Goal: Task Accomplishment & Management: Use online tool/utility

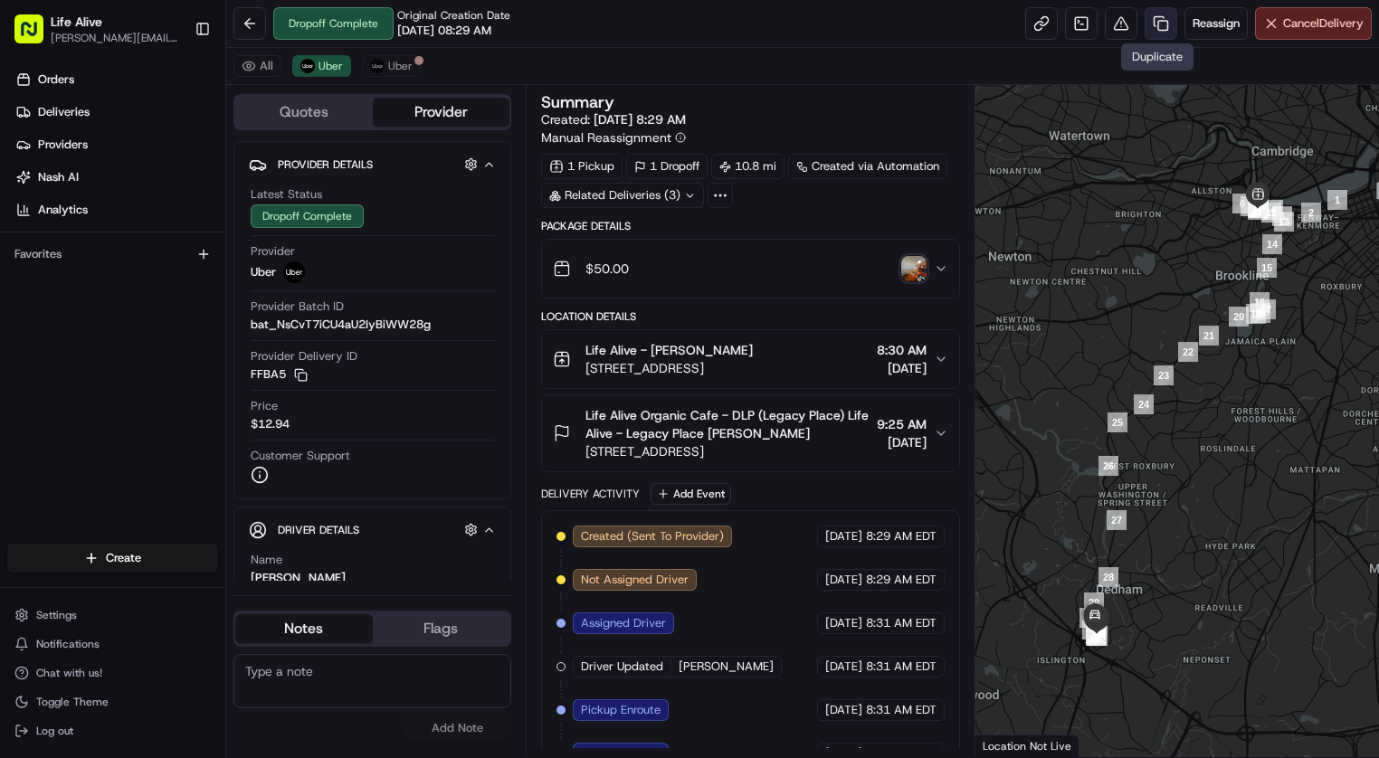
click at [1150, 18] on link at bounding box center [1160, 23] width 33 height 33
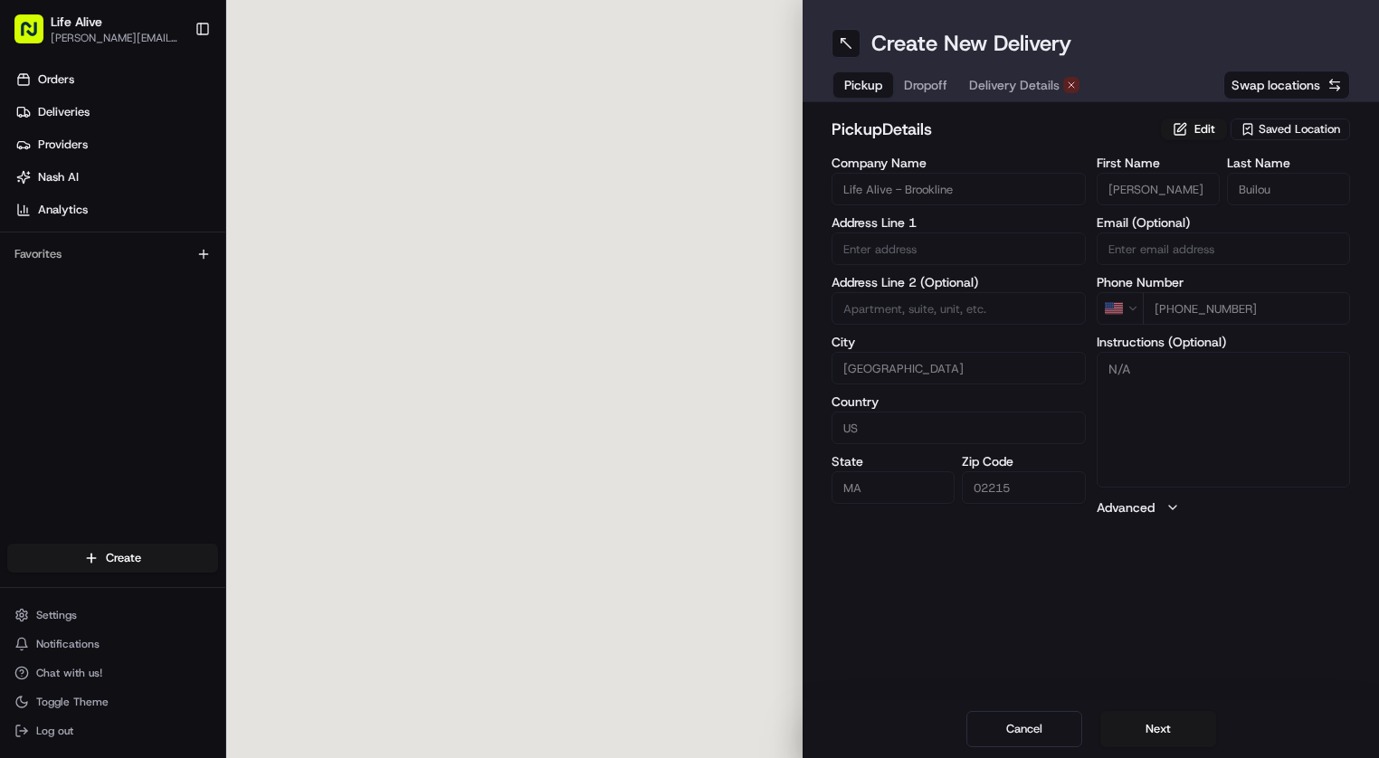
type input "[STREET_ADDRESS]"
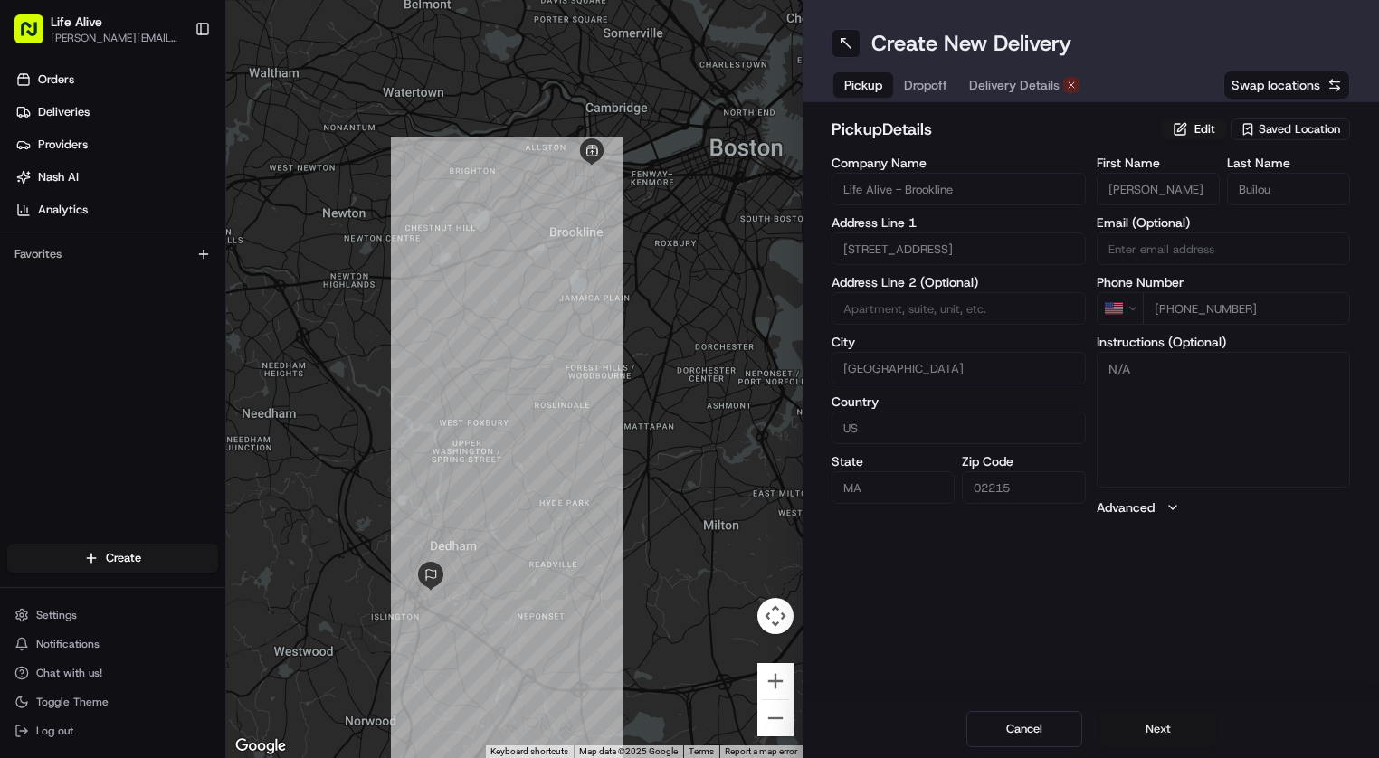
click at [1143, 726] on button "Next" at bounding box center [1158, 729] width 116 height 36
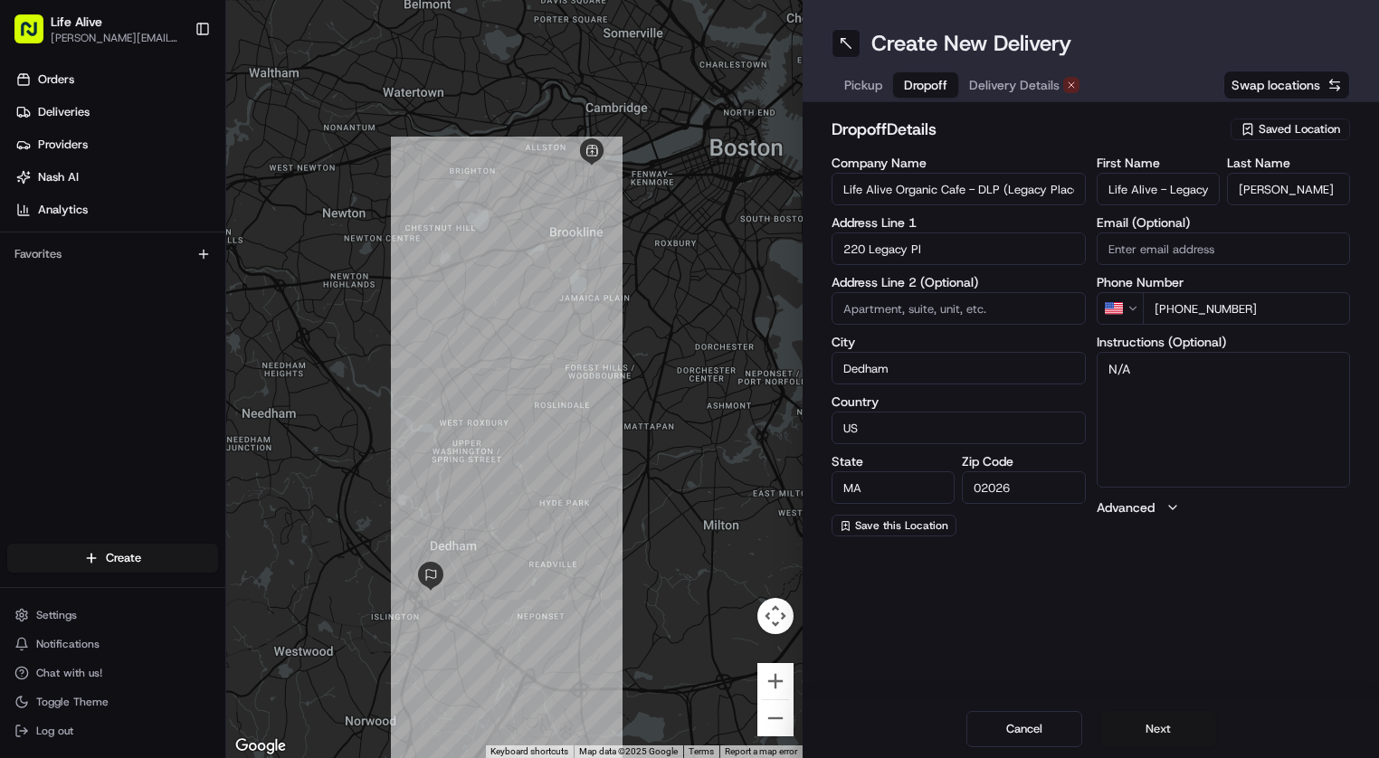
click at [1143, 726] on button "Next" at bounding box center [1158, 729] width 116 height 36
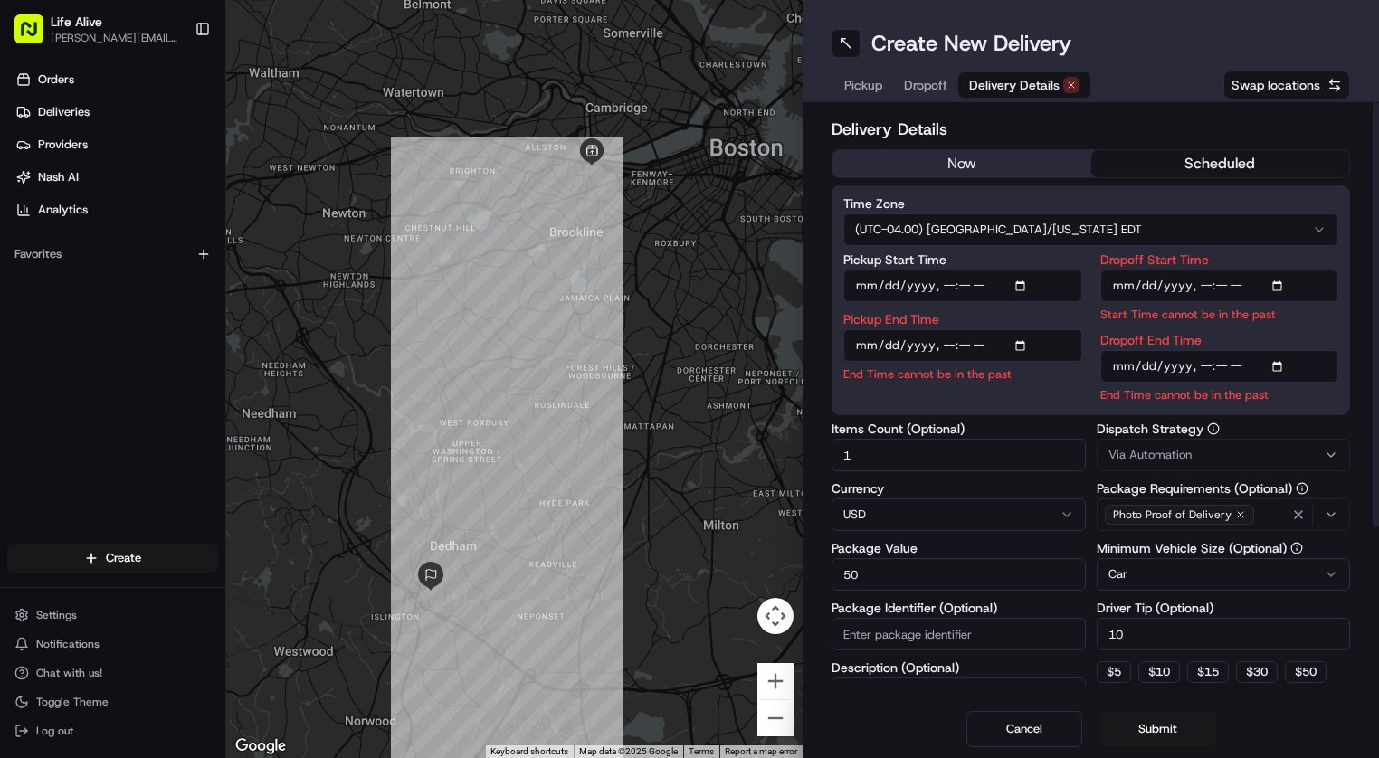
click at [1011, 160] on button "now" at bounding box center [961, 163] width 259 height 27
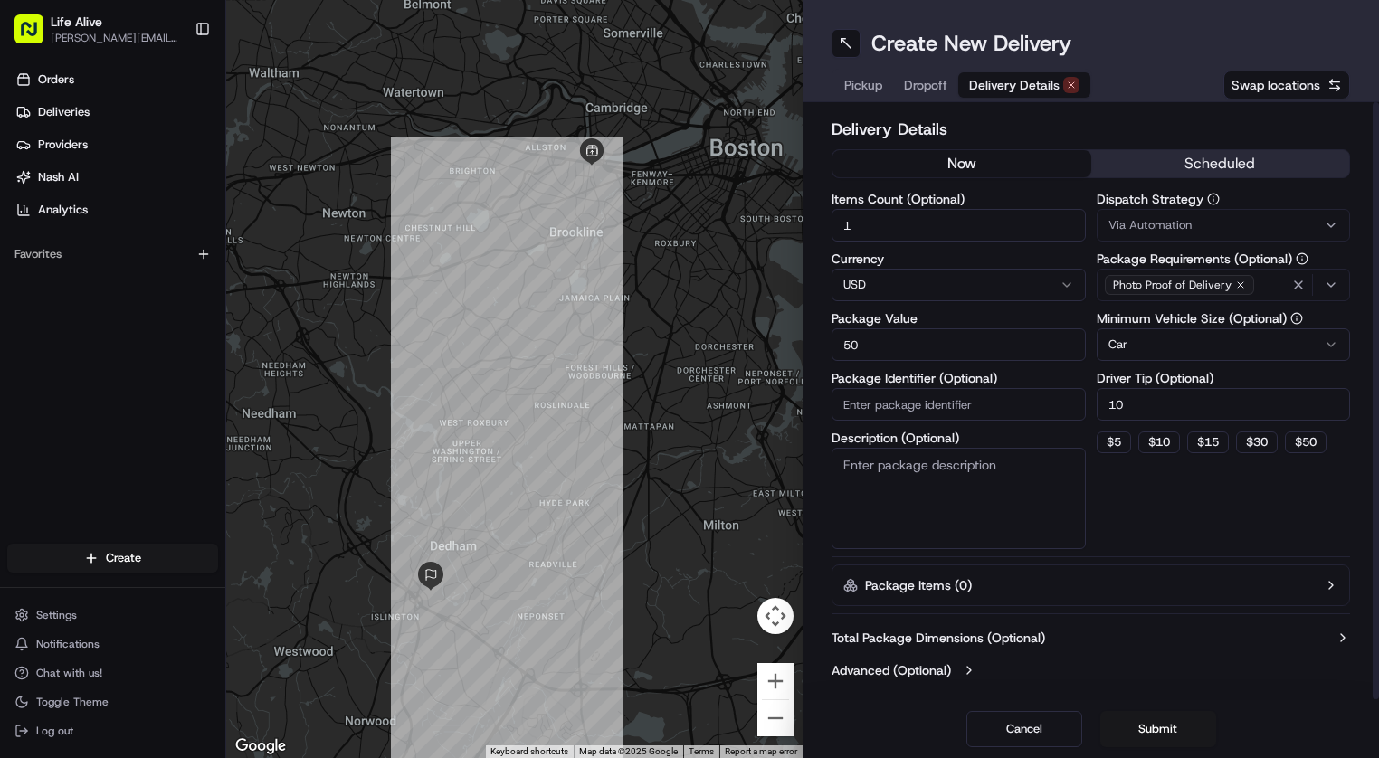
click at [1192, 222] on div "Via Automation" at bounding box center [1223, 225] width 245 height 16
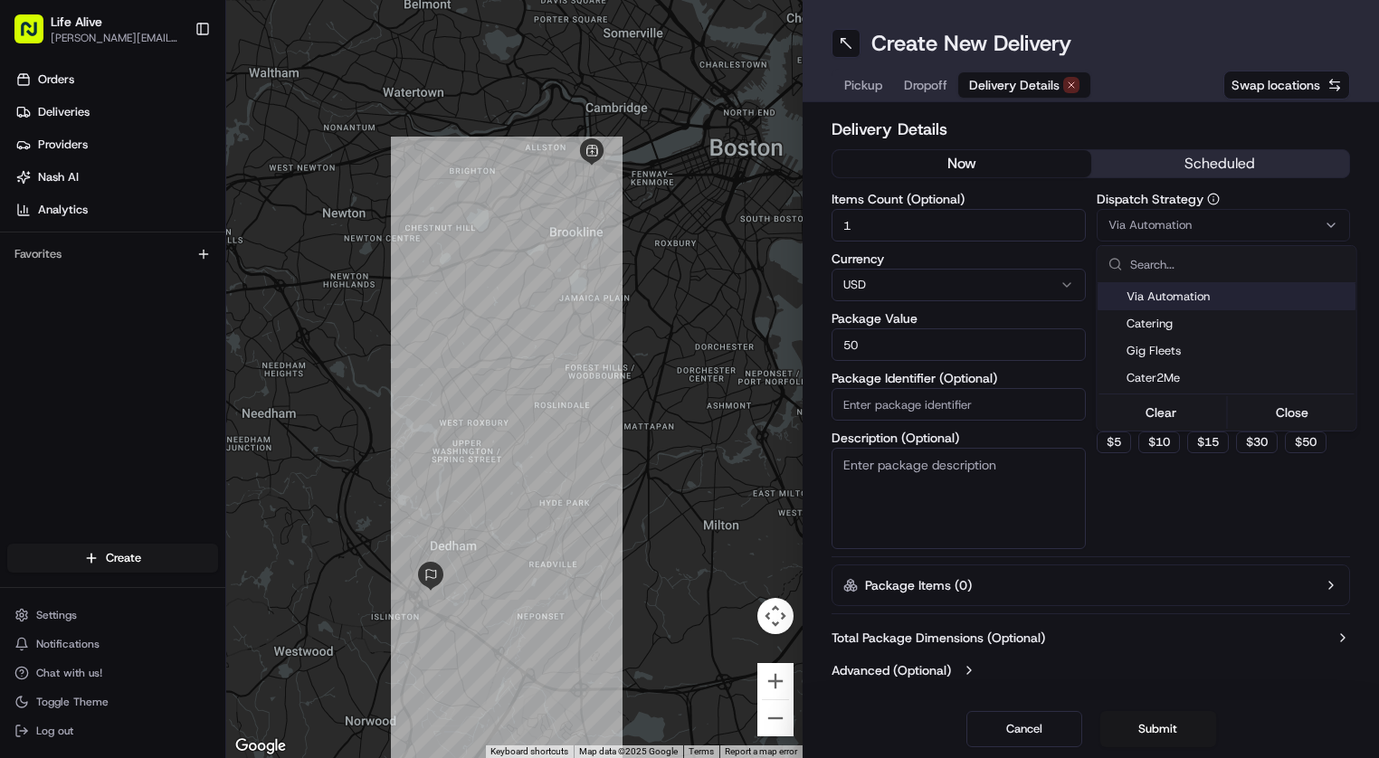
click at [1320, 197] on html "Life Alive [PERSON_NAME][EMAIL_ADDRESS][DOMAIN_NAME] Toggle Sidebar Orders Deli…" at bounding box center [689, 379] width 1379 height 758
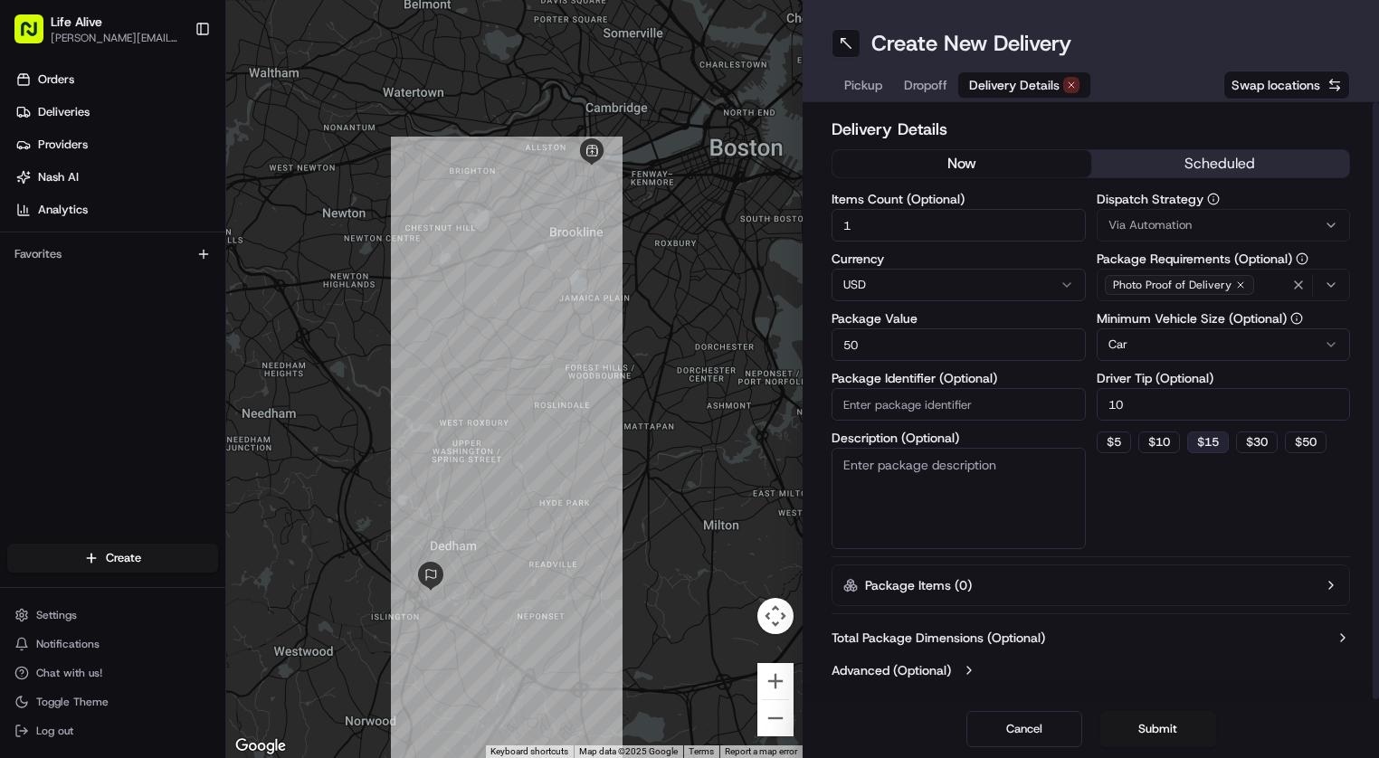
click at [1202, 436] on button "$ 15" at bounding box center [1208, 443] width 42 height 22
type input "15"
click at [1152, 726] on button "Submit" at bounding box center [1158, 729] width 116 height 36
